Goal: Find specific page/section: Find specific page/section

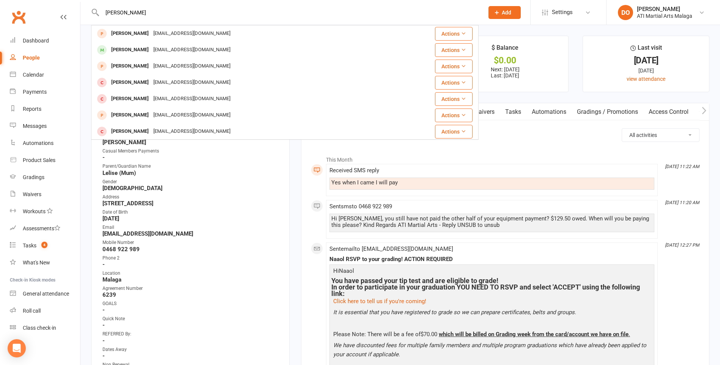
drag, startPoint x: 141, startPoint y: 12, endPoint x: 62, endPoint y: 18, distance: 79.6
click at [62, 2] on header "[PERSON_NAME] [PERSON_NAME] [EMAIL_ADDRESS][DOMAIN_NAME] Actions [PERSON_NAME] …" at bounding box center [360, 2] width 720 height 0
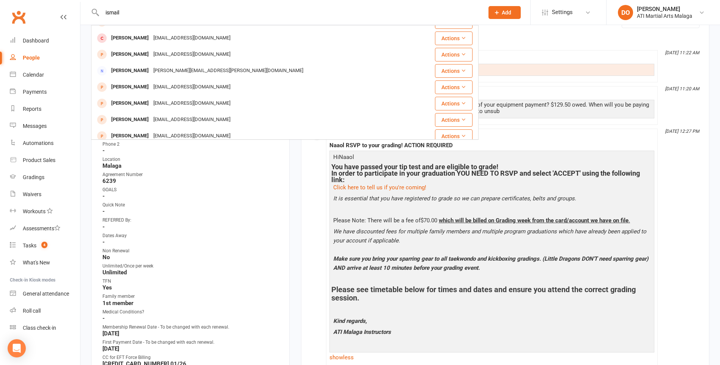
scroll to position [23, 0]
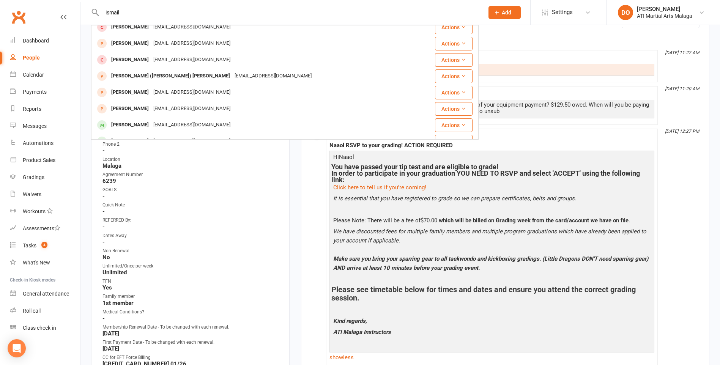
drag, startPoint x: 141, startPoint y: 12, endPoint x: 87, endPoint y: 16, distance: 53.6
click at [87, 16] on react-component "[PERSON_NAME] [PERSON_NAME] [EMAIL_ADDRESS][DOMAIN_NAME] Actions [PERSON_NAME] …" at bounding box center [239, 12] width 479 height 25
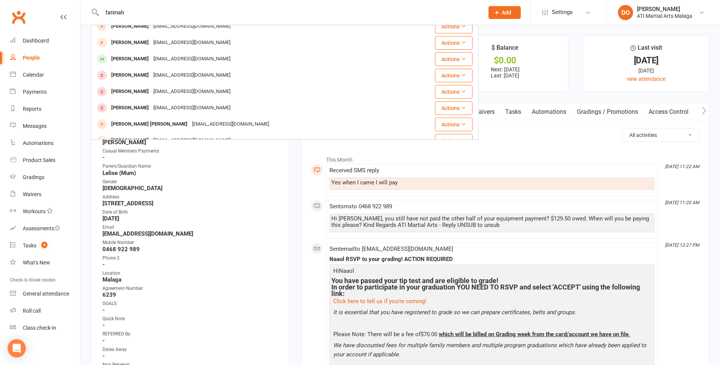
scroll to position [213, 0]
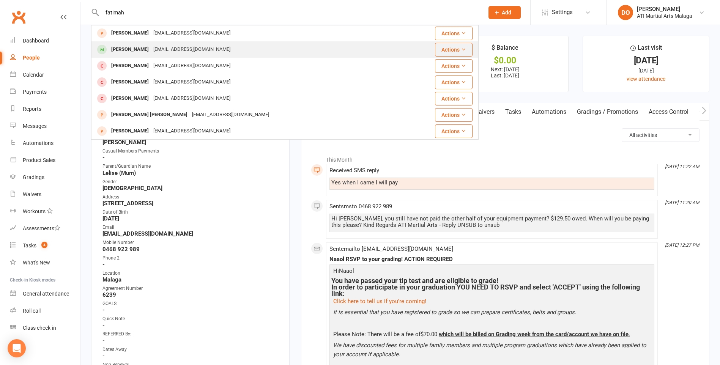
type input "fatimah"
click at [210, 54] on div "[EMAIL_ADDRESS][DOMAIN_NAME]" at bounding box center [192, 49] width 82 height 11
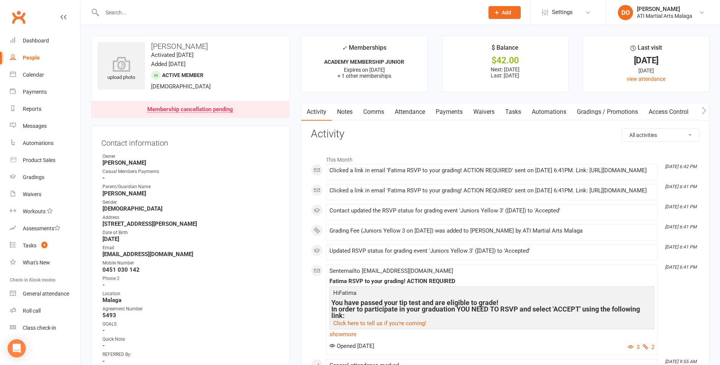
click at [447, 113] on link "Payments" at bounding box center [450, 111] width 38 height 17
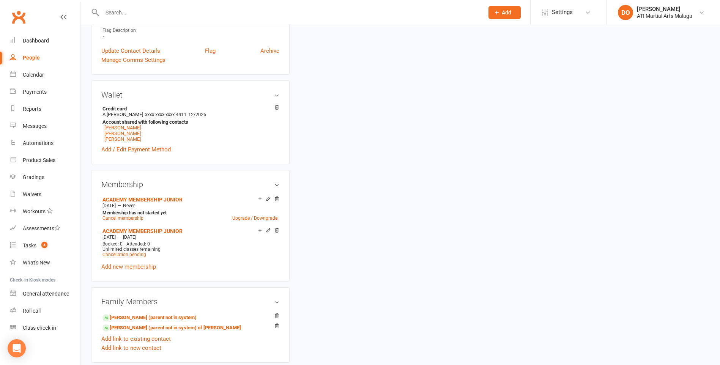
scroll to position [532, 0]
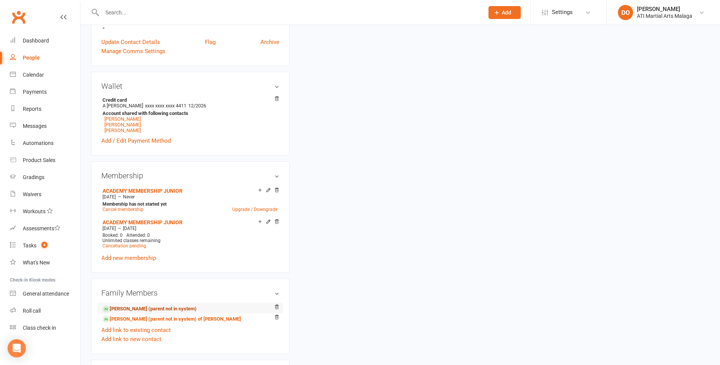
click at [125, 305] on link "[PERSON_NAME] (parent not in system)" at bounding box center [150, 309] width 94 height 8
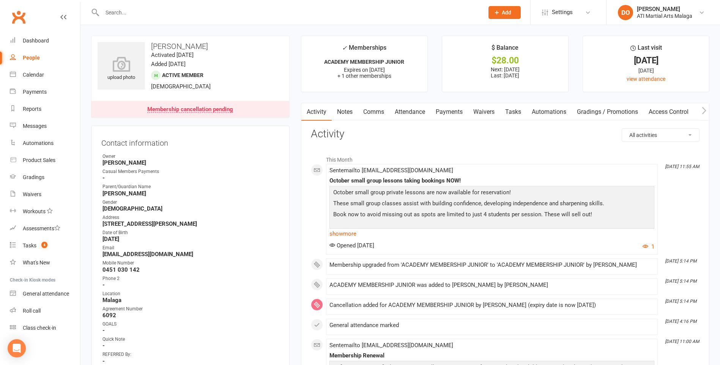
click at [453, 110] on link "Payments" at bounding box center [450, 111] width 38 height 17
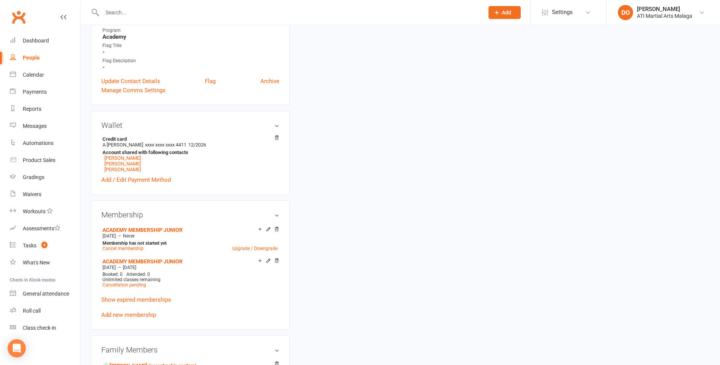
scroll to position [494, 0]
click at [118, 170] on link "[PERSON_NAME]" at bounding box center [122, 169] width 36 height 6
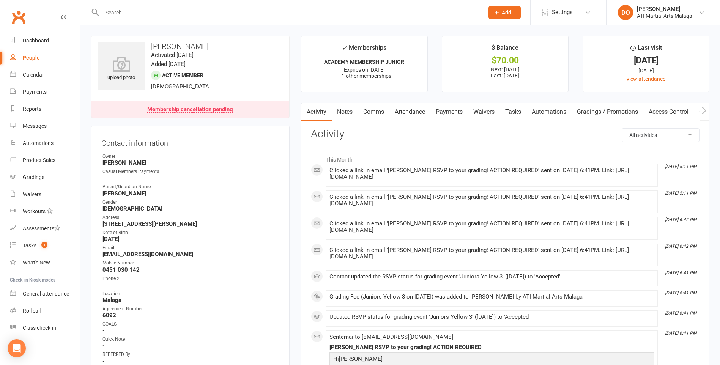
click at [454, 109] on link "Payments" at bounding box center [450, 111] width 38 height 17
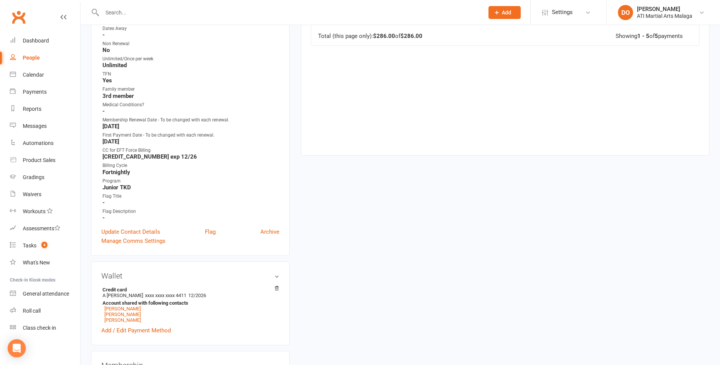
scroll to position [380, 0]
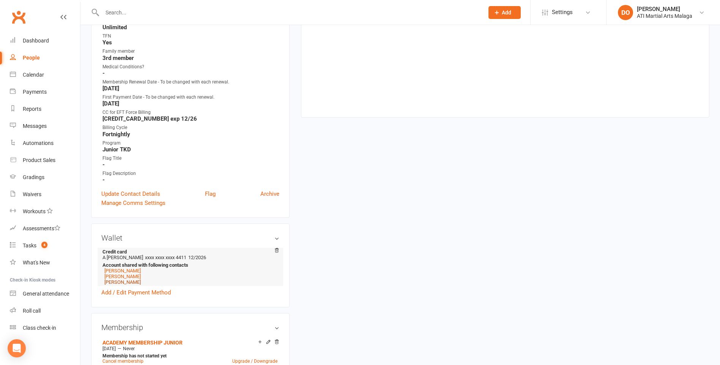
click at [128, 283] on link "[PERSON_NAME]" at bounding box center [122, 282] width 36 height 6
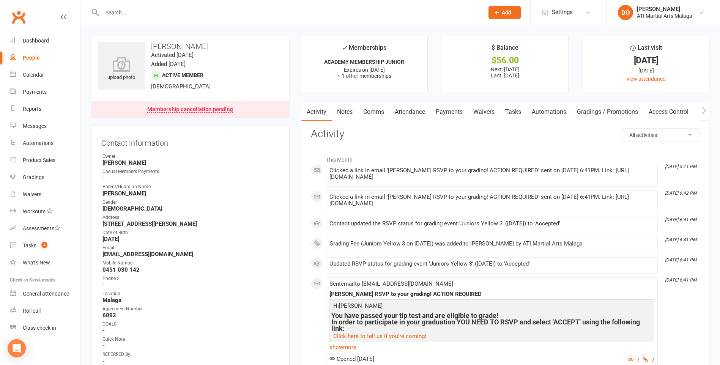
click at [455, 111] on link "Payments" at bounding box center [450, 111] width 38 height 17
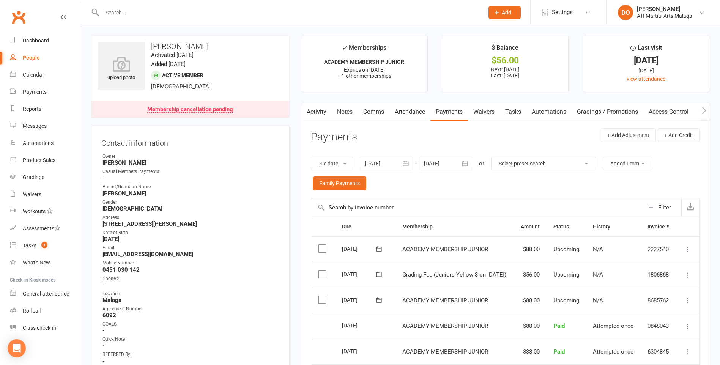
scroll to position [319, 0]
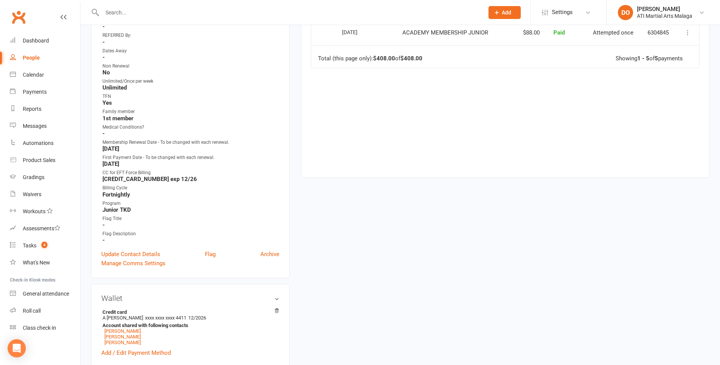
click at [134, 11] on input "text" at bounding box center [289, 12] width 379 height 11
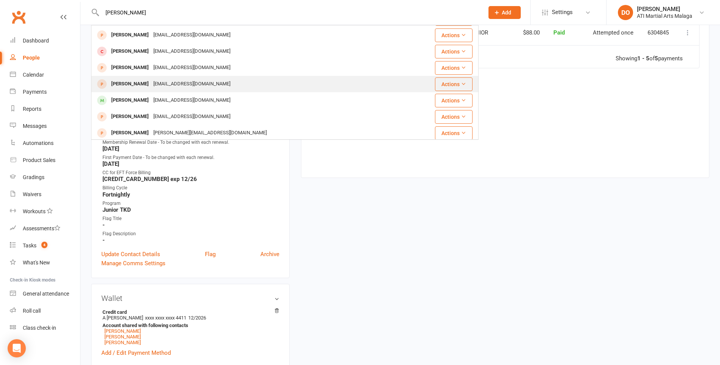
scroll to position [76, 0]
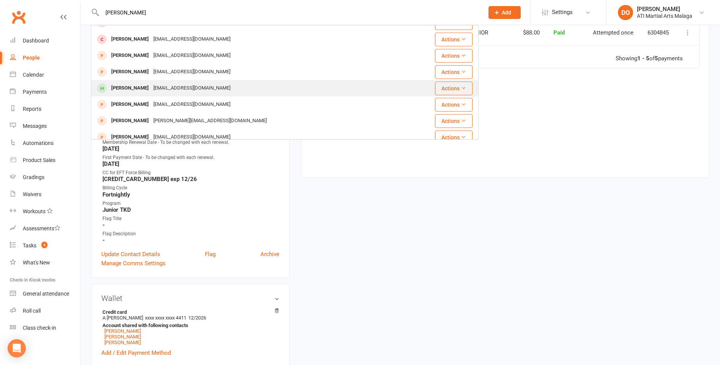
type input "[PERSON_NAME]"
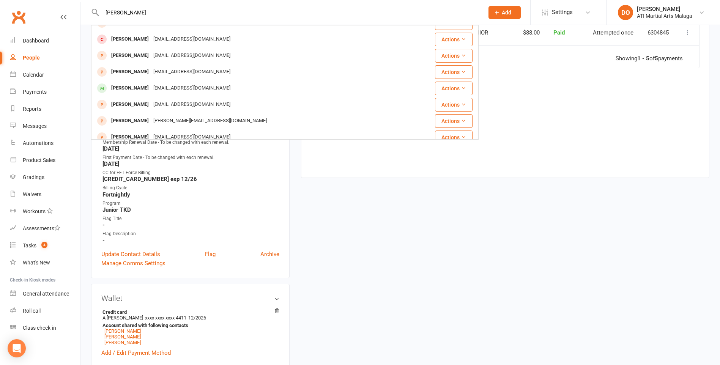
click at [151, 87] on div "[EMAIL_ADDRESS][DOMAIN_NAME]" at bounding box center [192, 88] width 82 height 11
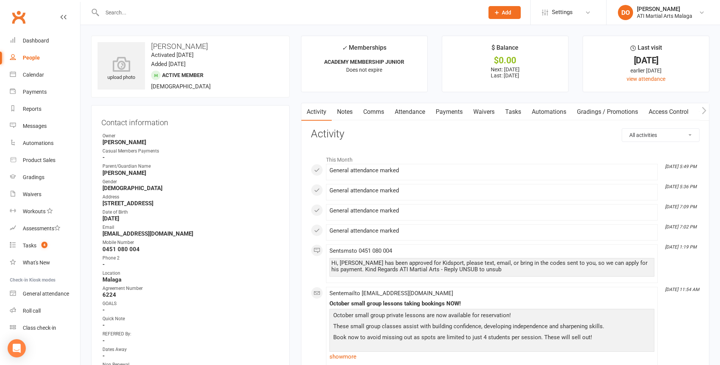
click at [589, 106] on link "Gradings / Promotions" at bounding box center [608, 111] width 72 height 17
